Goal: Transaction & Acquisition: Purchase product/service

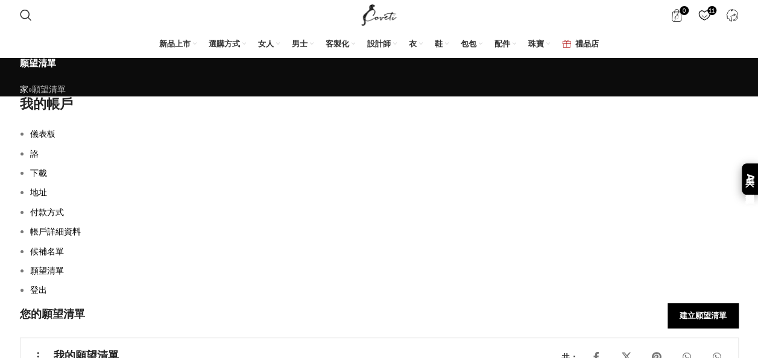
click at [705, 16] on span "11" at bounding box center [704, 15] width 13 height 13
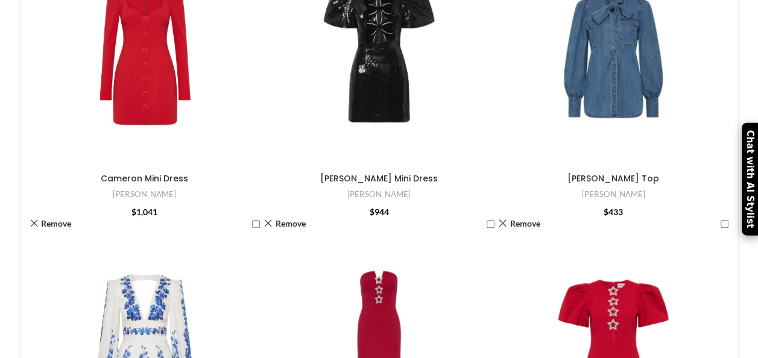
scroll to position [467, 0]
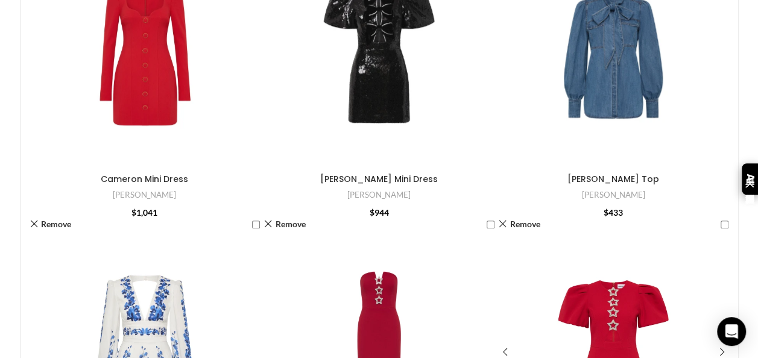
click at [613, 237] on div at bounding box center [593, 352] width 39 height 231
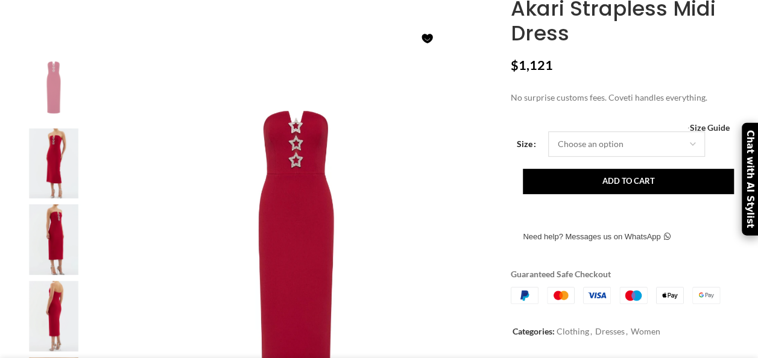
click at [597, 157] on select "Choose an option 4 UK 6 UK 8 UK 10 UK 12 UK 14 UK 16 UK" at bounding box center [626, 143] width 157 height 25
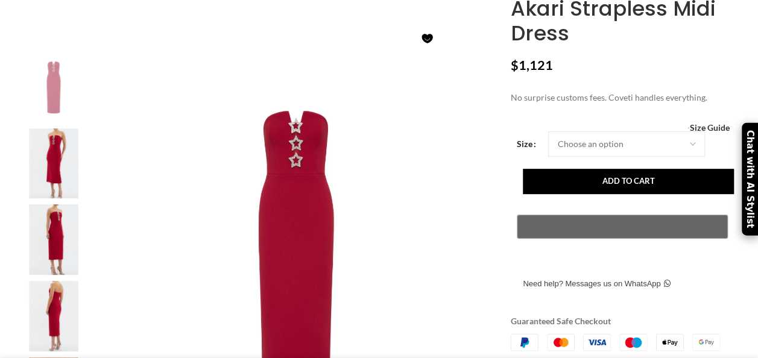
click at [451, 195] on img at bounding box center [296, 252] width 400 height 400
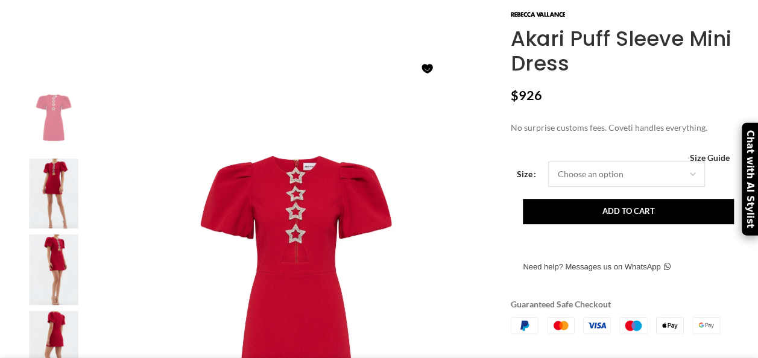
click at [575, 187] on select "Choose an option 4 UK 6 UK 8 [GEOGRAPHIC_DATA] 10 [GEOGRAPHIC_DATA] 12 [GEOGRAP…" at bounding box center [626, 174] width 157 height 25
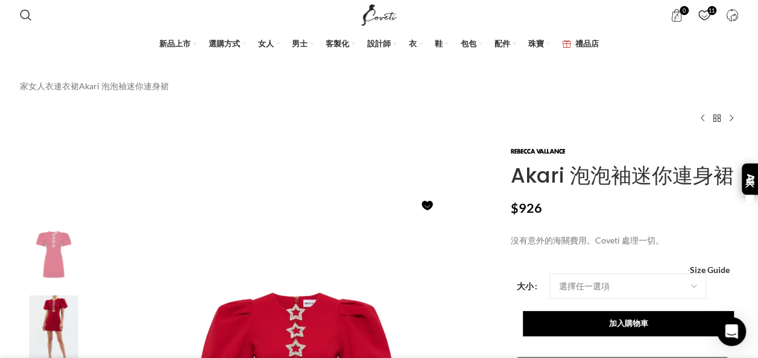
scroll to position [0, 127]
click at [703, 15] on span "11" at bounding box center [704, 15] width 13 height 13
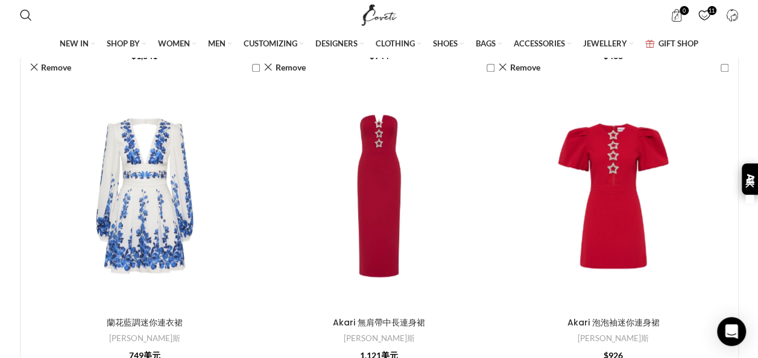
scroll to position [663, 0]
